Goal: Task Accomplishment & Management: Manage account settings

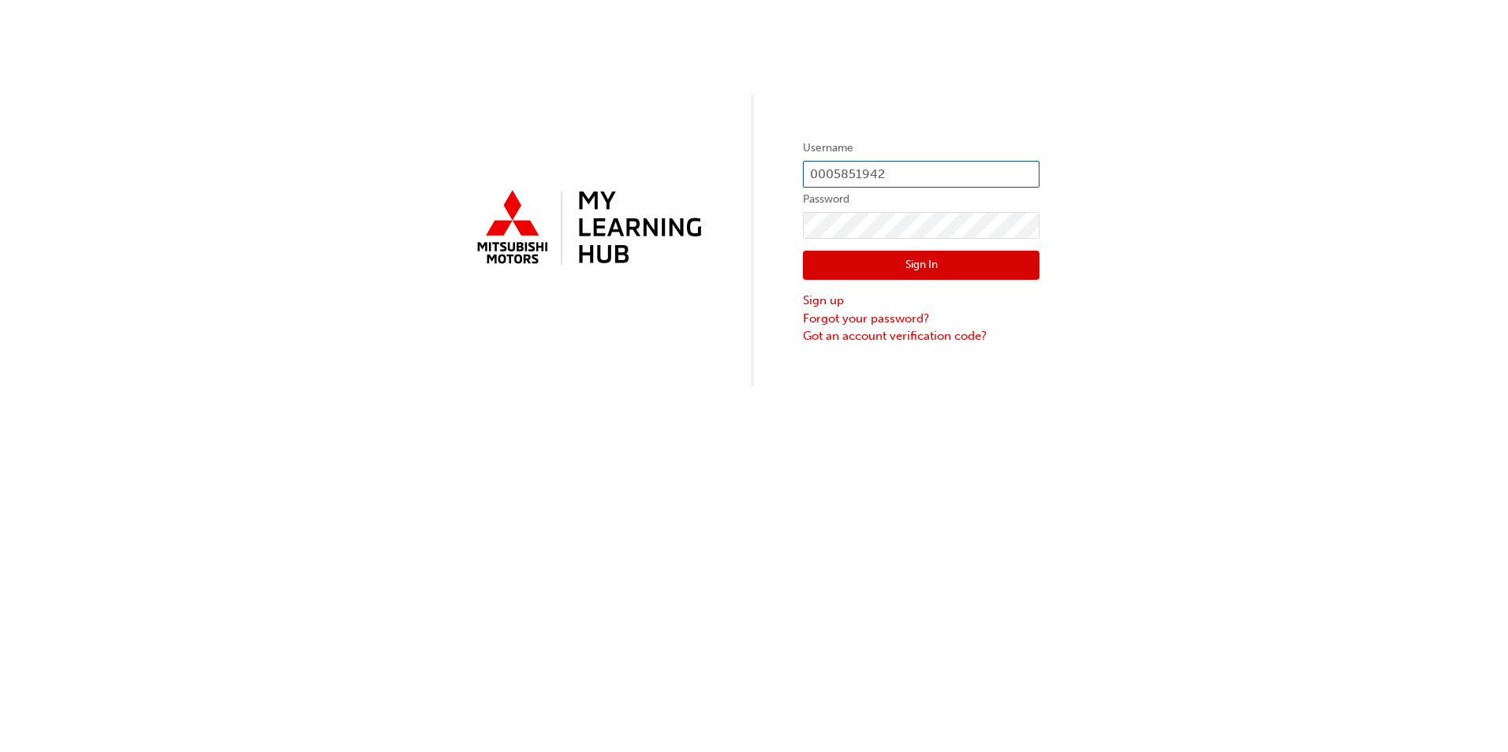
click at [906, 174] on input "0005851942" at bounding box center [921, 174] width 237 height 27
drag, startPoint x: 906, startPoint y: 174, endPoint x: 749, endPoint y: 181, distance: 157.0
click at [749, 181] on div "Username 0005851942 Password Sign In Sign up Forgot your password? Got an accou…" at bounding box center [754, 193] width 1508 height 386
type input "0005838536"
click at [878, 274] on button "Sign In" at bounding box center [921, 266] width 237 height 30
